Goal: Task Accomplishment & Management: Manage account settings

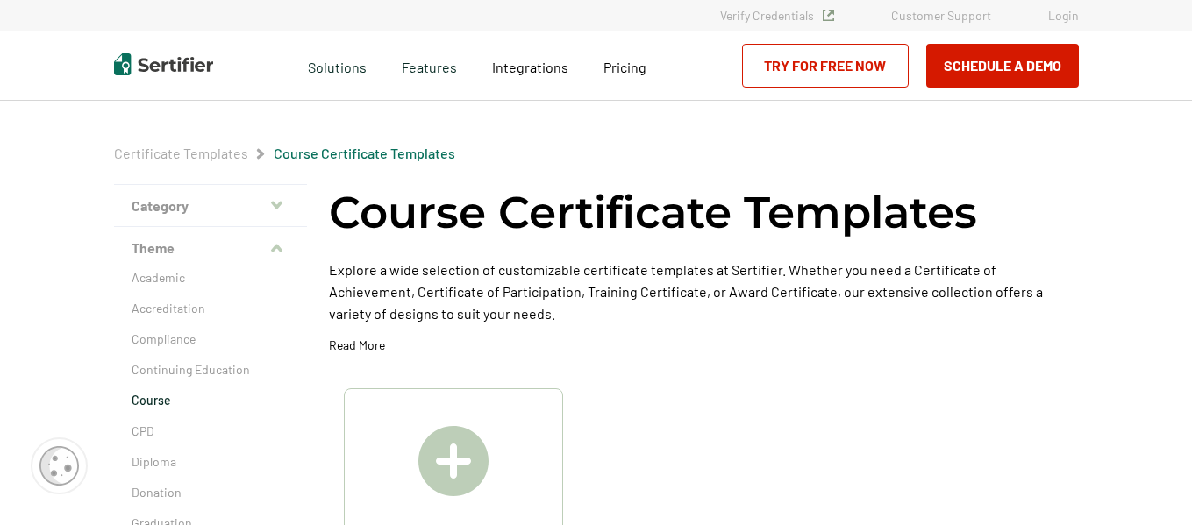
click at [1065, 16] on link "Login" at bounding box center [1063, 15] width 31 height 15
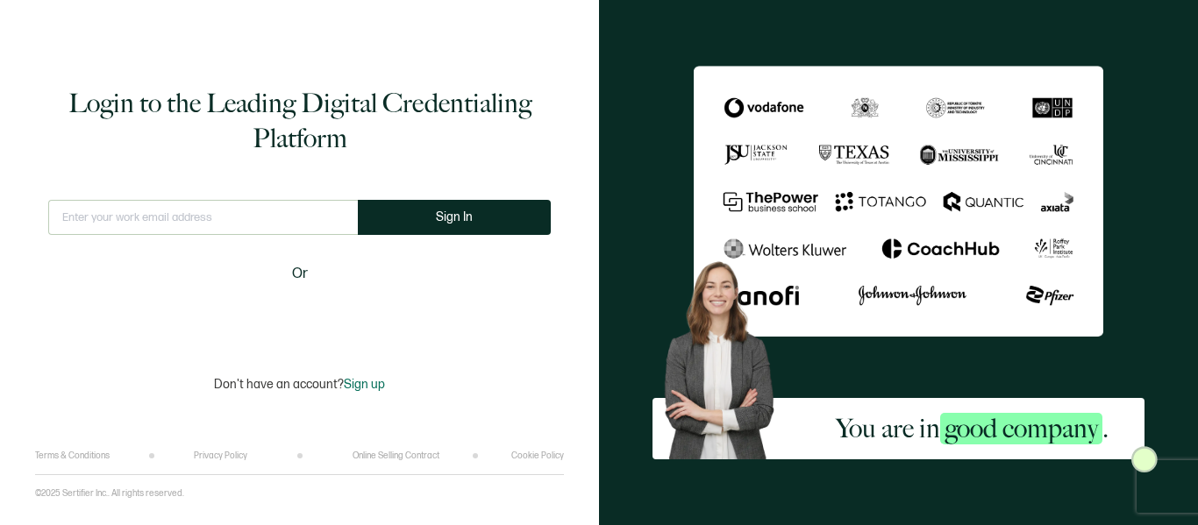
click at [238, 223] on input "text" at bounding box center [203, 217] width 310 height 35
type input "M"
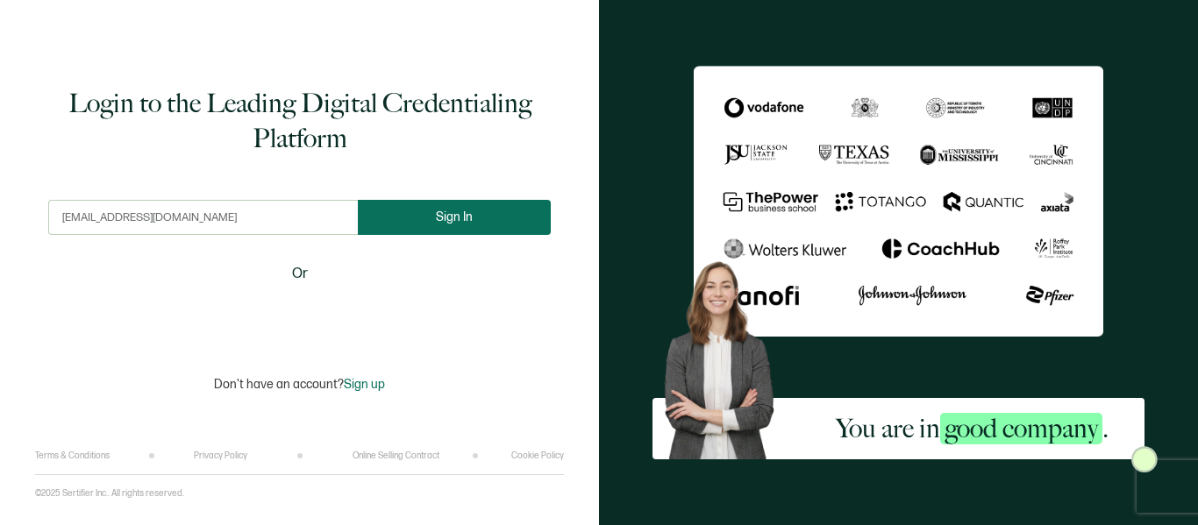
type input "marthaespinal@steamdo.com"
click at [443, 213] on span "Sign In" at bounding box center [454, 216] width 37 height 13
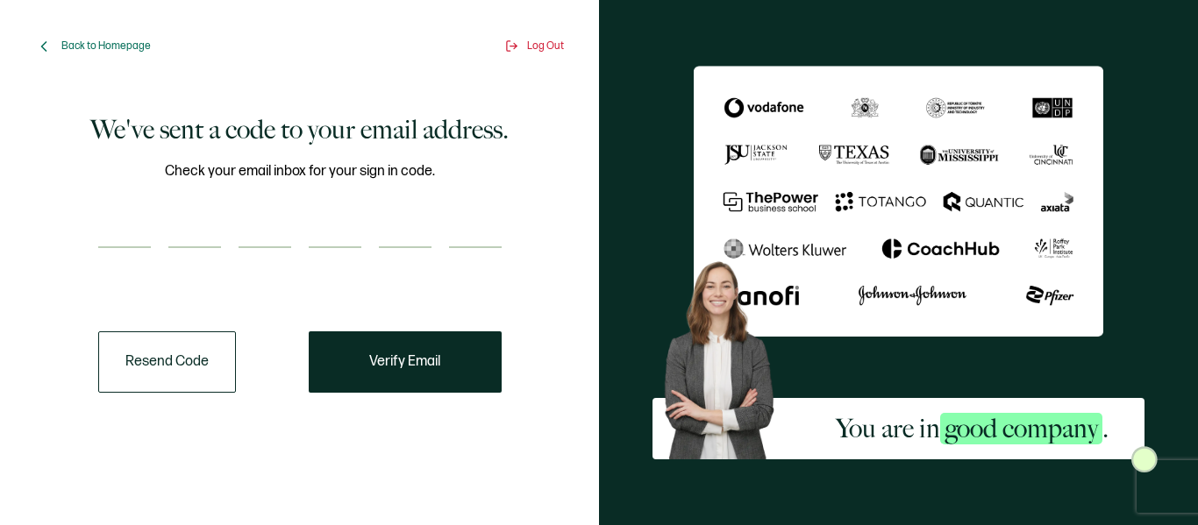
click at [117, 225] on input "number" at bounding box center [124, 230] width 53 height 35
paste input "9"
type input "9"
type input "8"
type input "6"
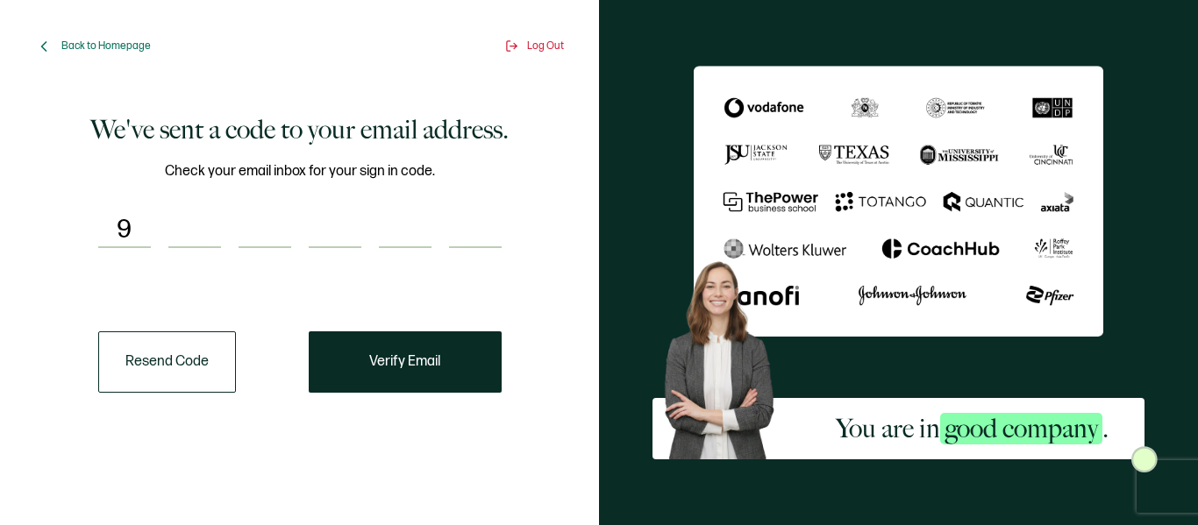
type input "2"
type input "9"
type input "0"
